Goal: Find contact information: Find contact information

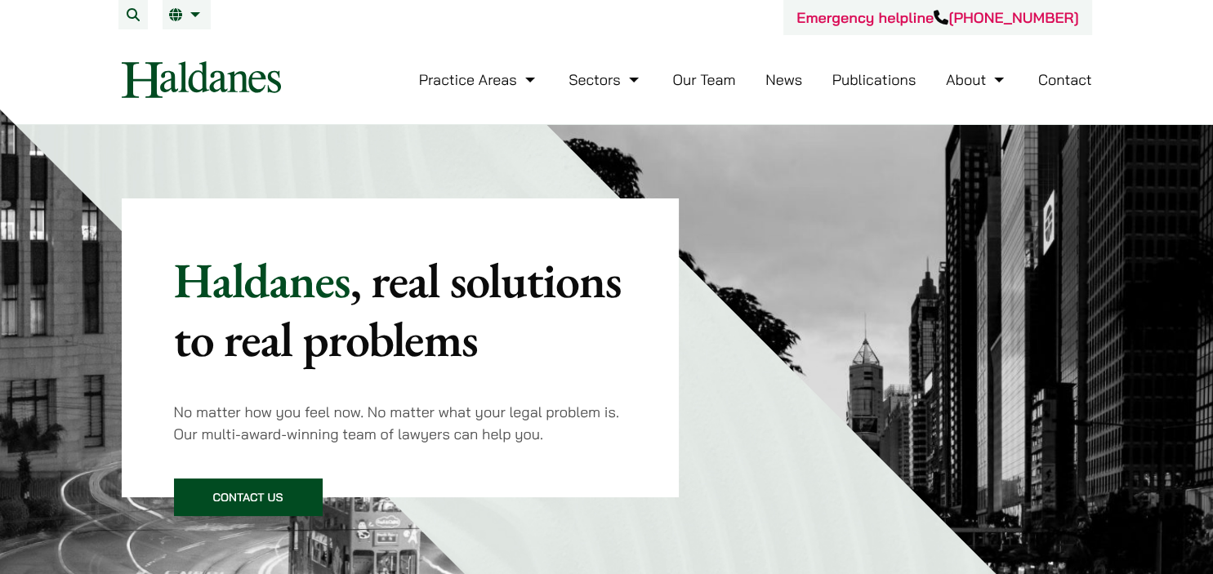
click at [703, 86] on link "Our Team" at bounding box center [703, 79] width 63 height 19
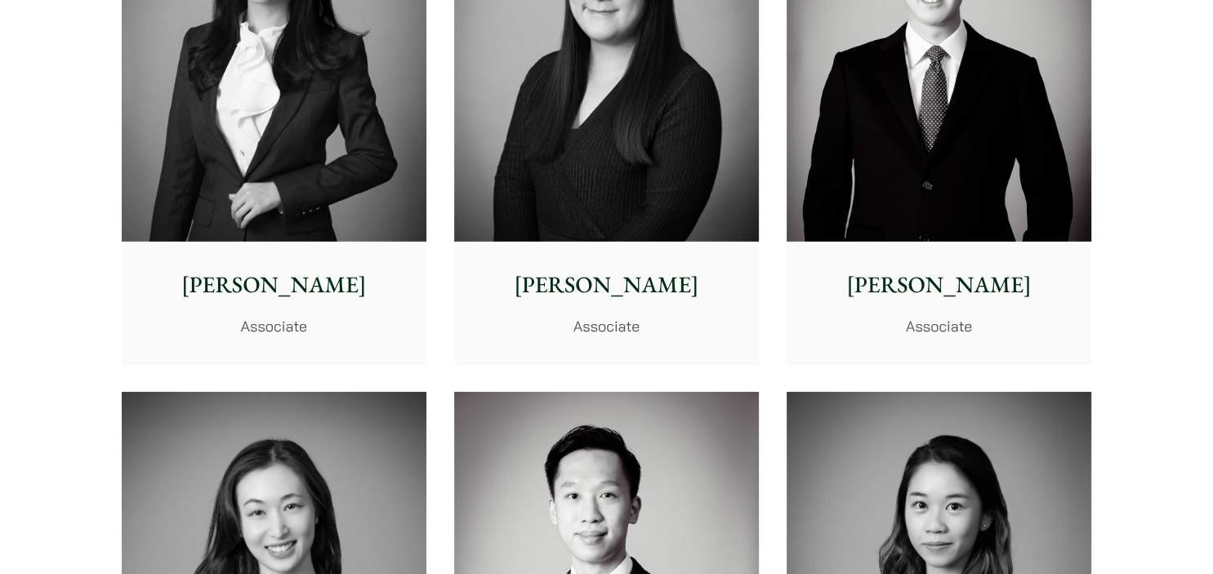
scroll to position [4982, 0]
click at [644, 284] on p "Christina Ma" at bounding box center [606, 286] width 279 height 34
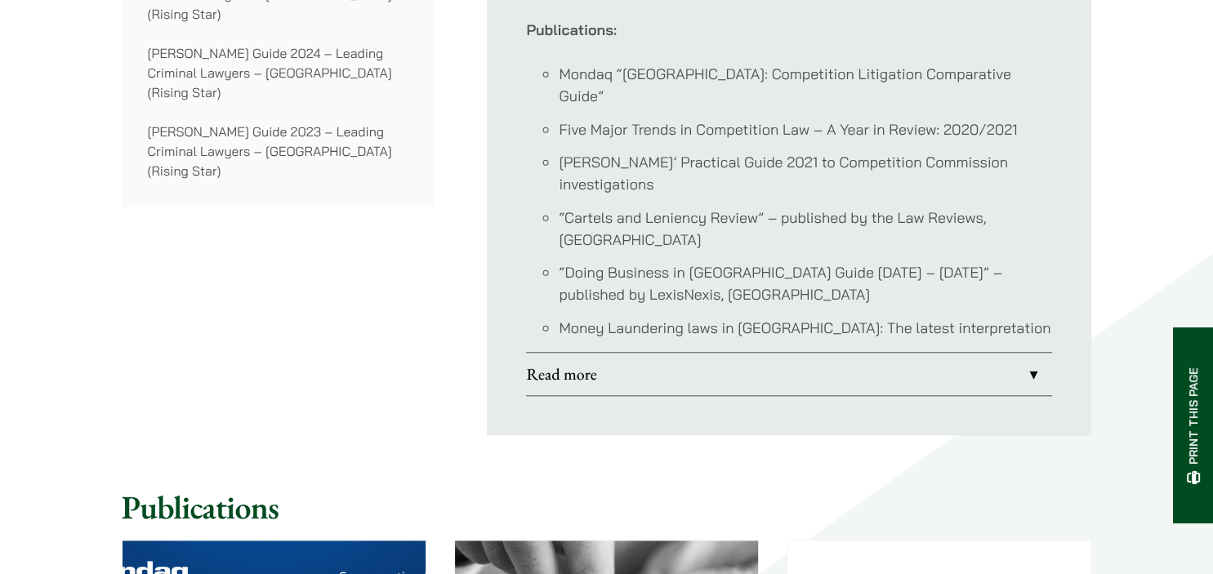
scroll to position [1510, 0]
click at [877, 352] on link "Read more" at bounding box center [789, 373] width 526 height 42
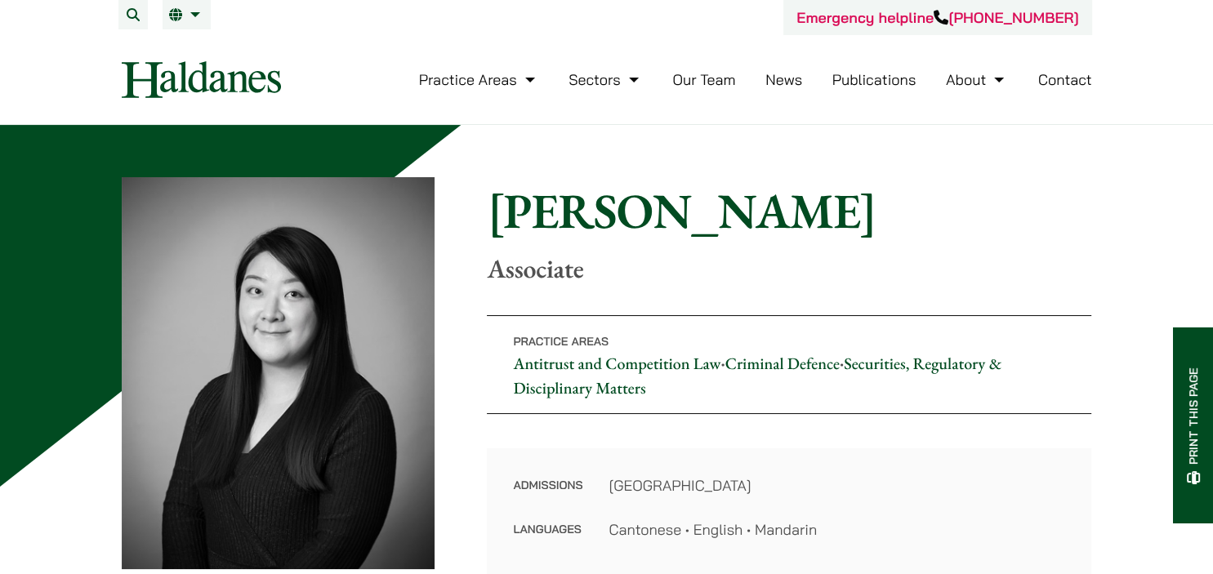
click at [1051, 84] on link "Contact" at bounding box center [1065, 79] width 54 height 19
